Goal: Navigation & Orientation: Find specific page/section

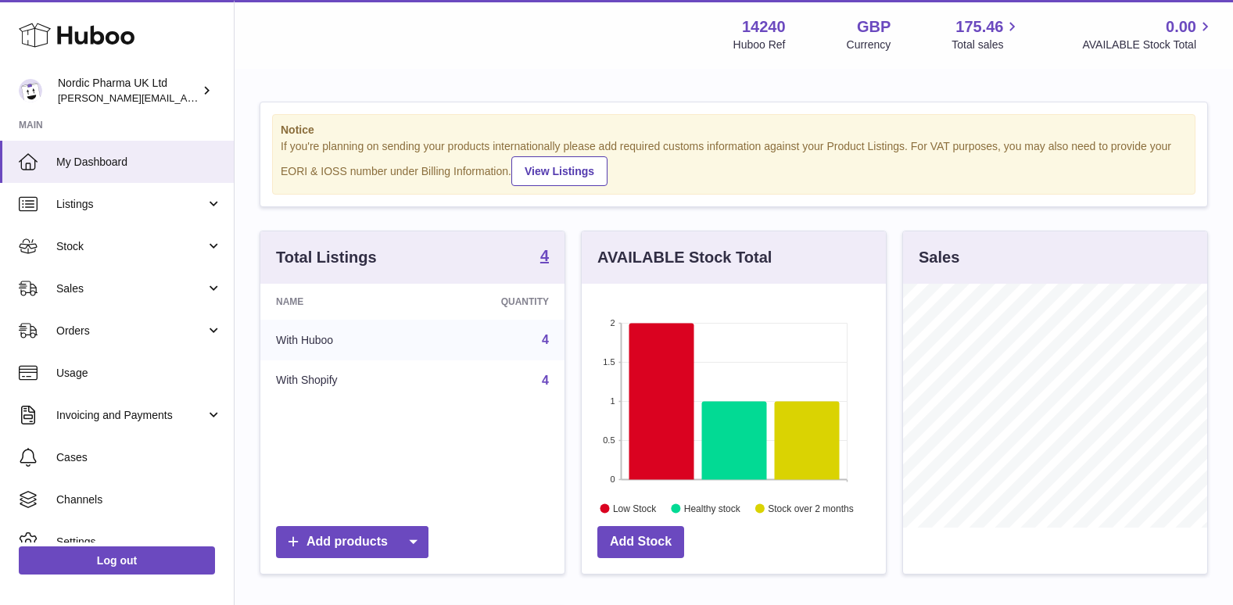
scroll to position [244, 308]
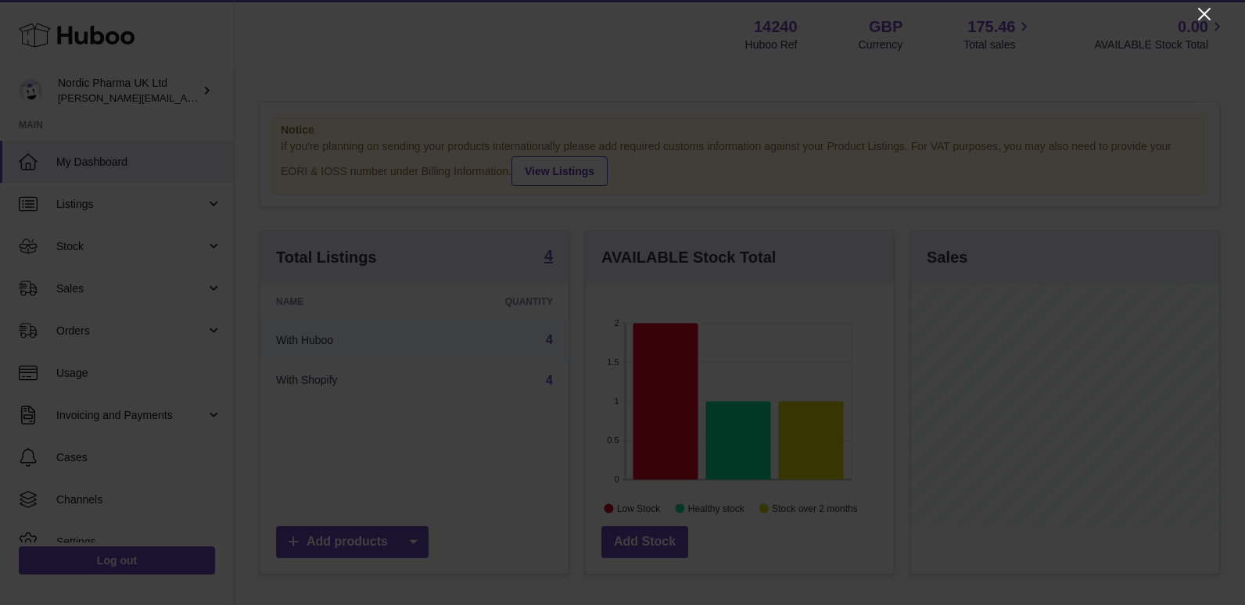
click at [1200, 14] on icon "Close" at bounding box center [1204, 14] width 19 height 19
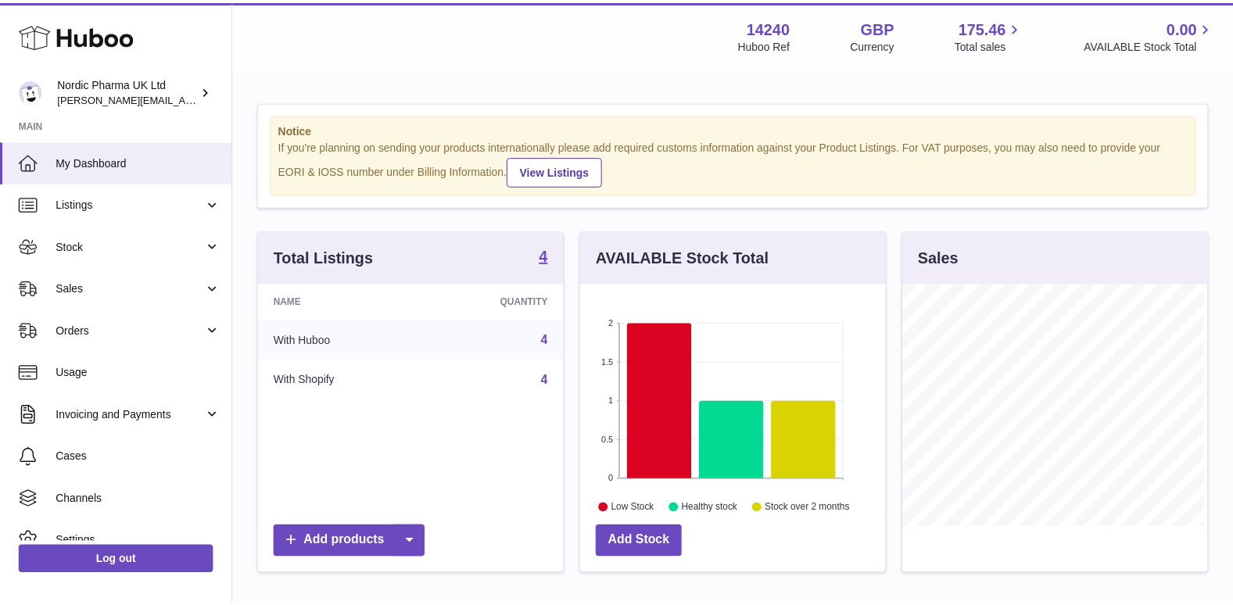
scroll to position [781791, 781731]
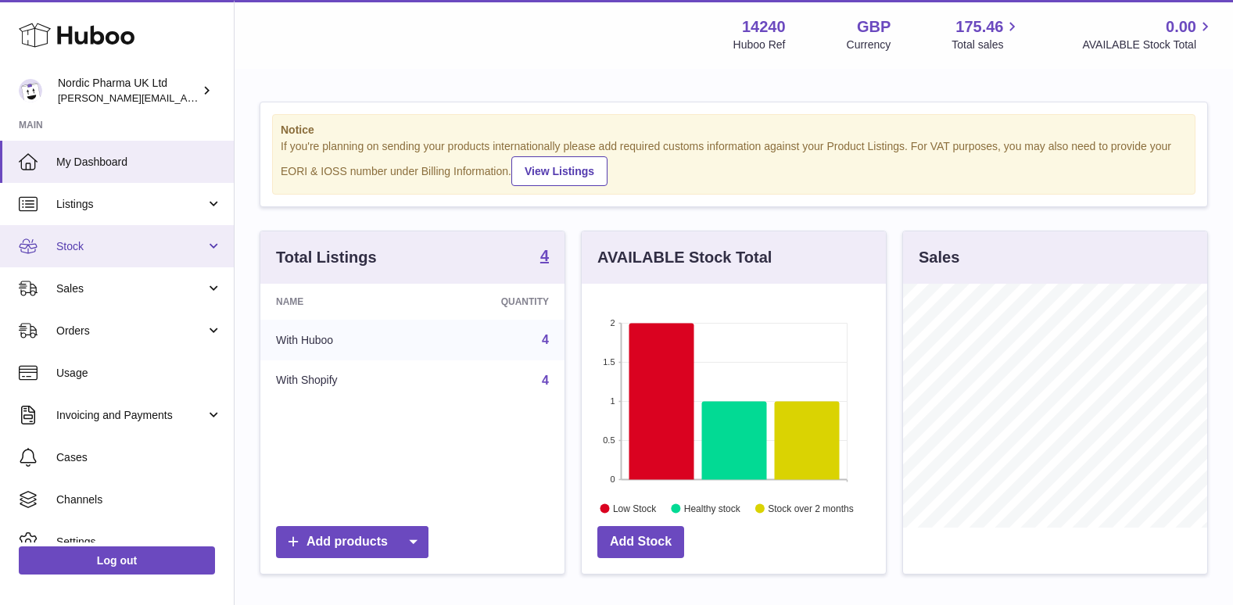
click at [85, 247] on span "Stock" at bounding box center [130, 246] width 149 height 15
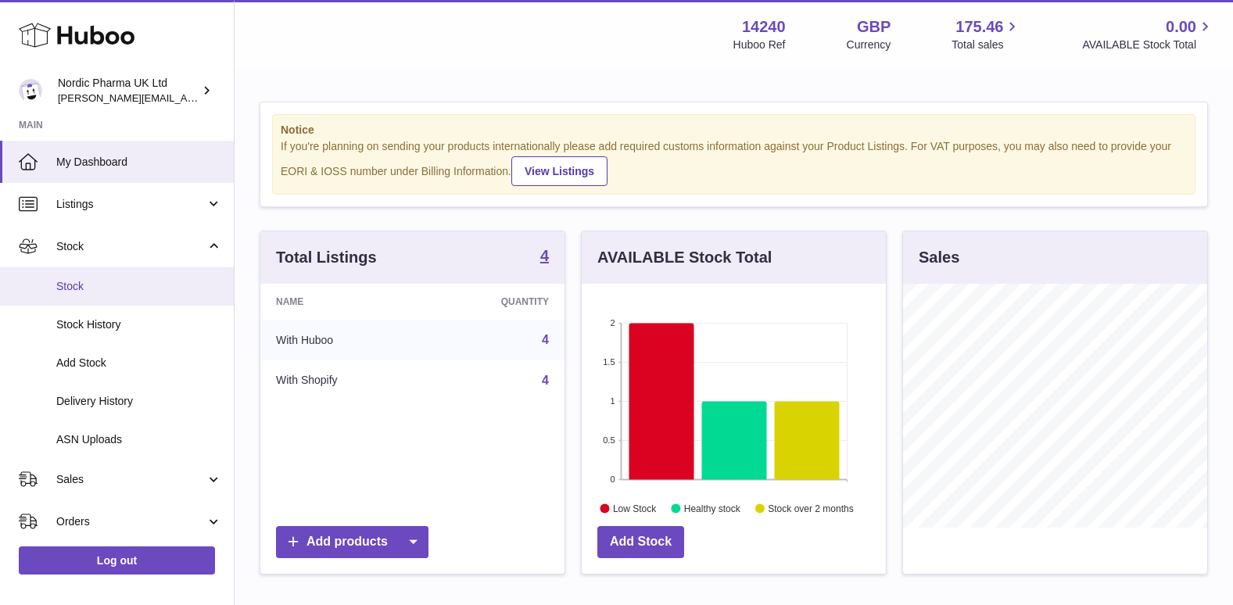
click at [69, 289] on span "Stock" at bounding box center [139, 286] width 166 height 15
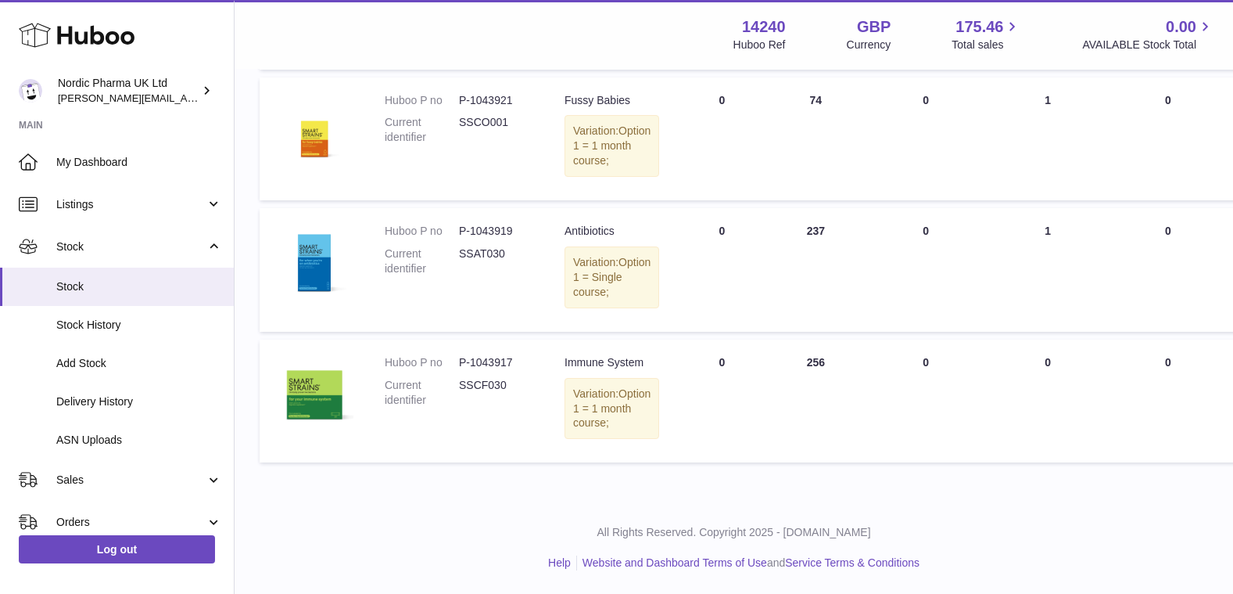
scroll to position [454, 0]
click at [906, 339] on td "UNPROCESSED Total 0" at bounding box center [926, 401] width 127 height 124
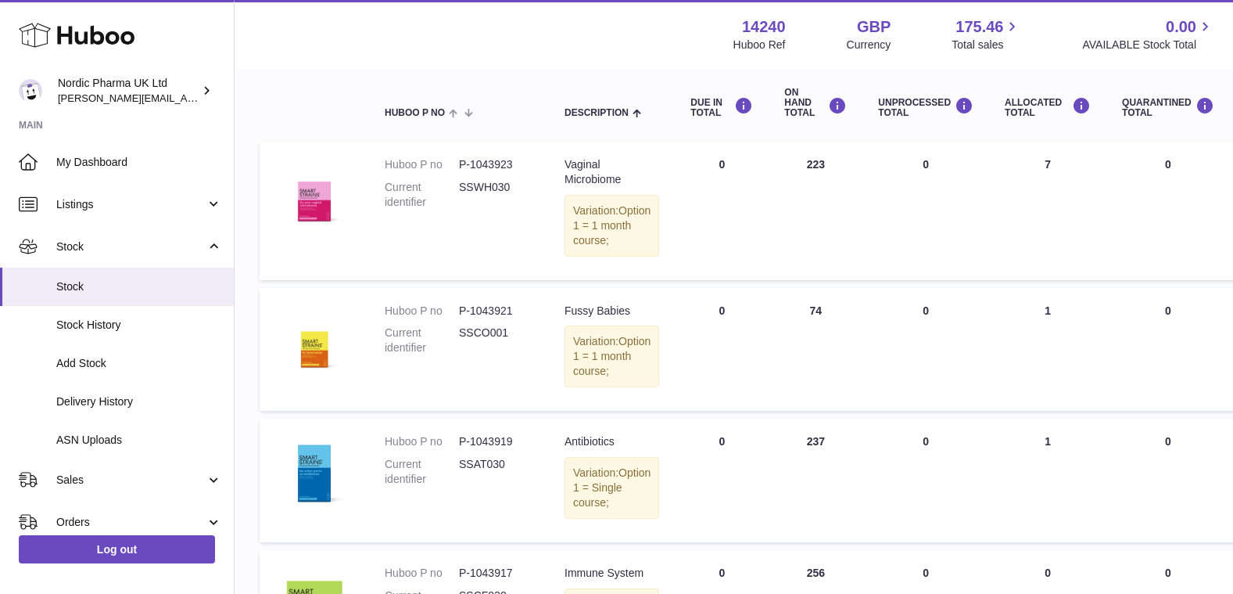
scroll to position [142, 0]
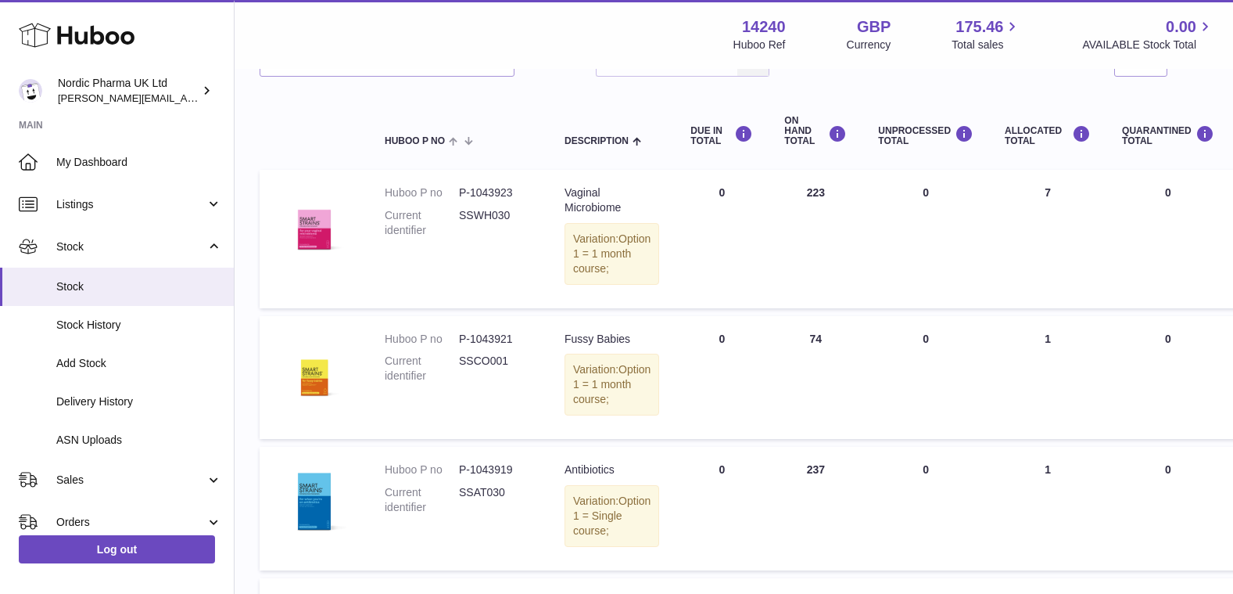
click at [882, 325] on table "Huboo P no Description DUE IN TOTAL ON HAND Total UNPROCESSED Total ALLOCATED T…" at bounding box center [988, 400] width 1457 height 617
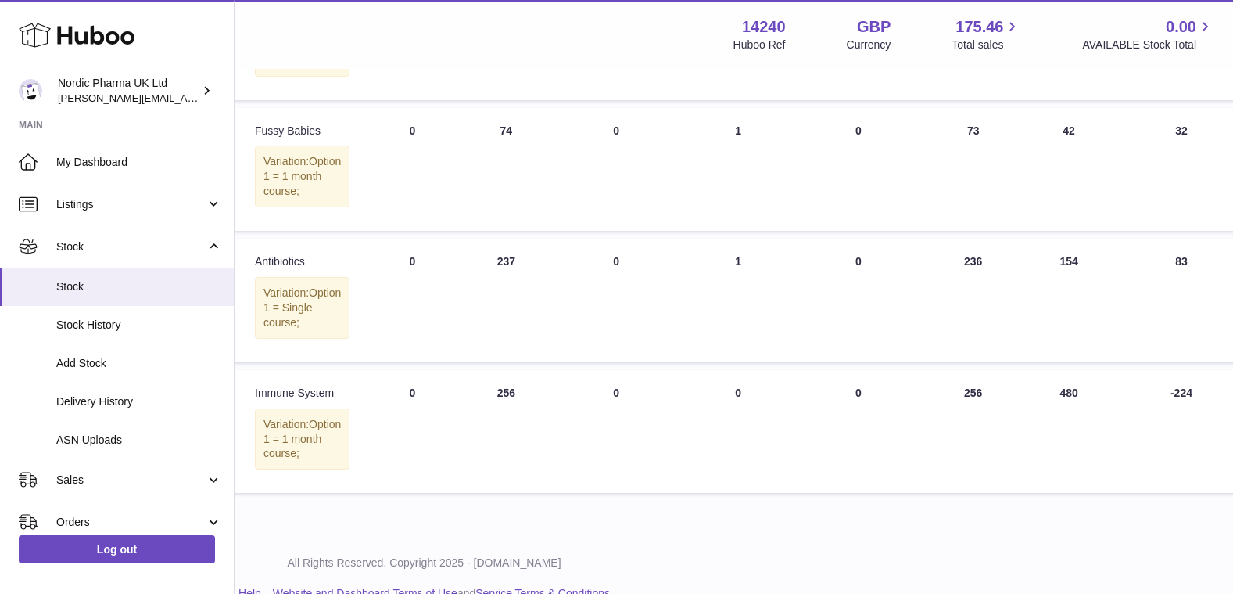
scroll to position [391, 310]
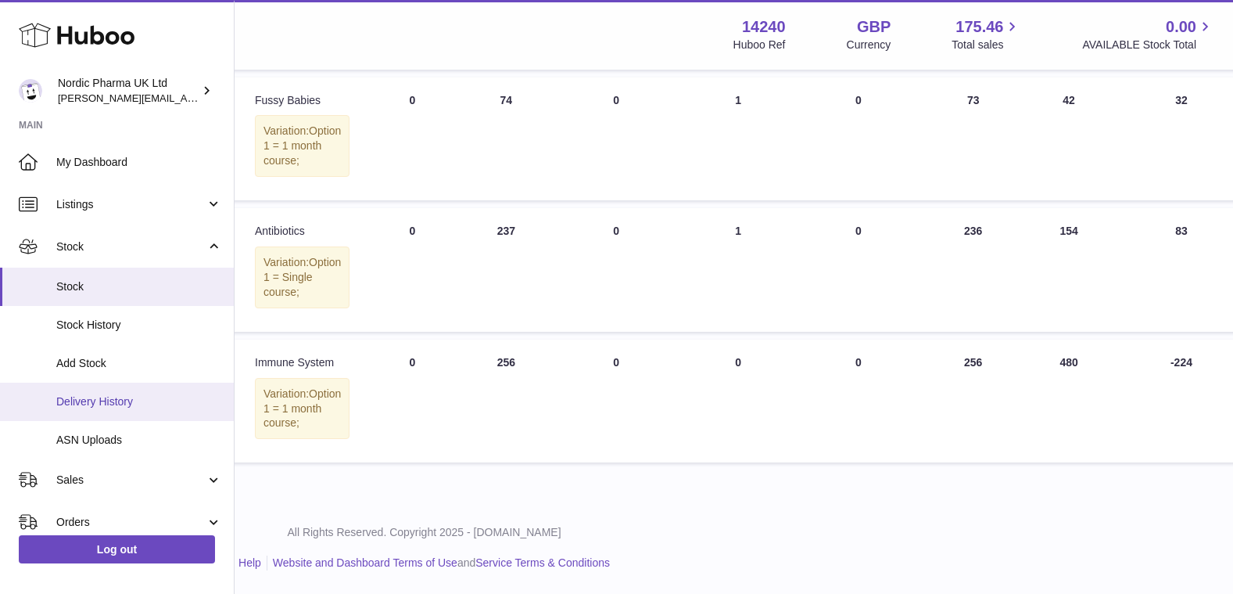
click at [112, 401] on span "Delivery History" at bounding box center [139, 401] width 166 height 15
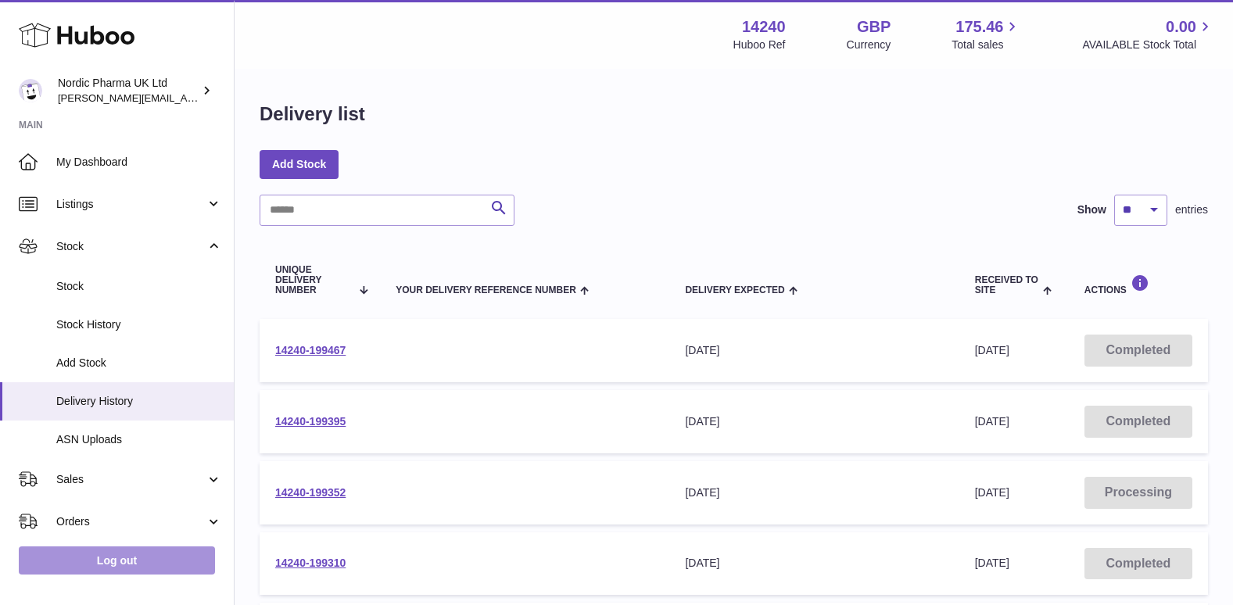
click at [131, 561] on link "Log out" at bounding box center [117, 561] width 196 height 28
